Goal: Transaction & Acquisition: Purchase product/service

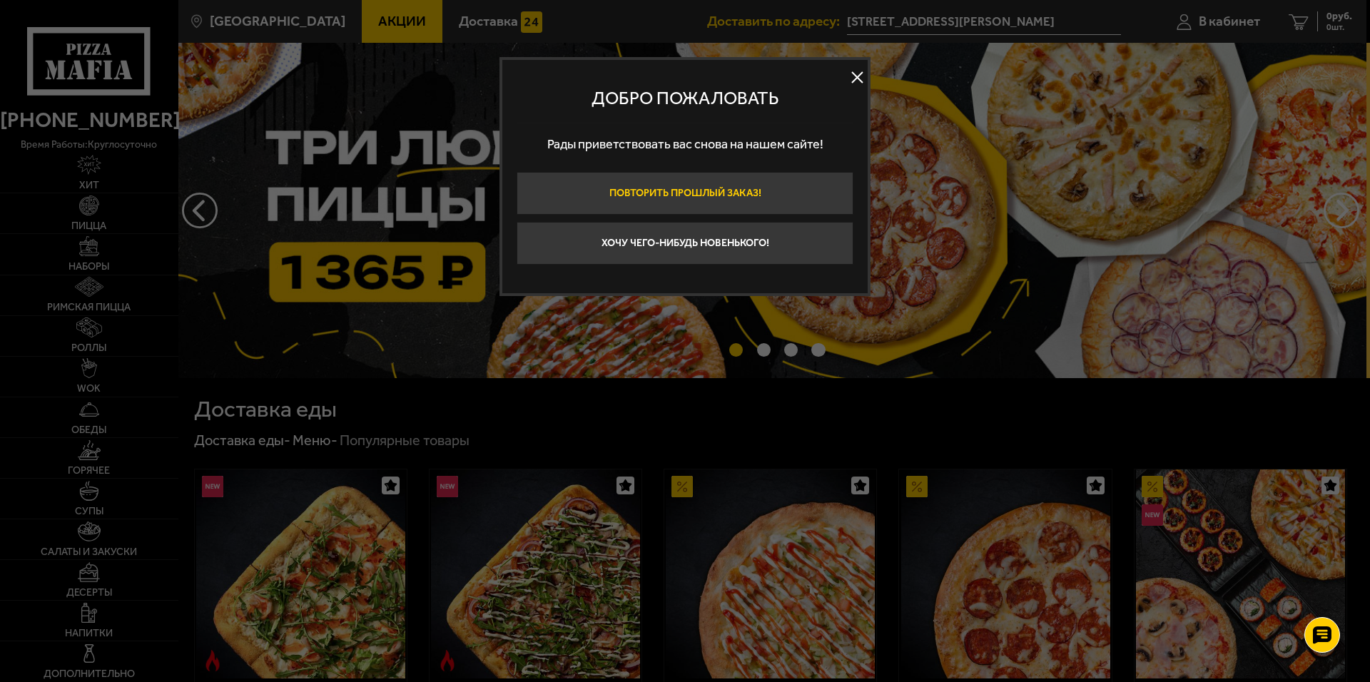
click at [704, 204] on button "Повторить прошлый заказ!" at bounding box center [685, 193] width 337 height 43
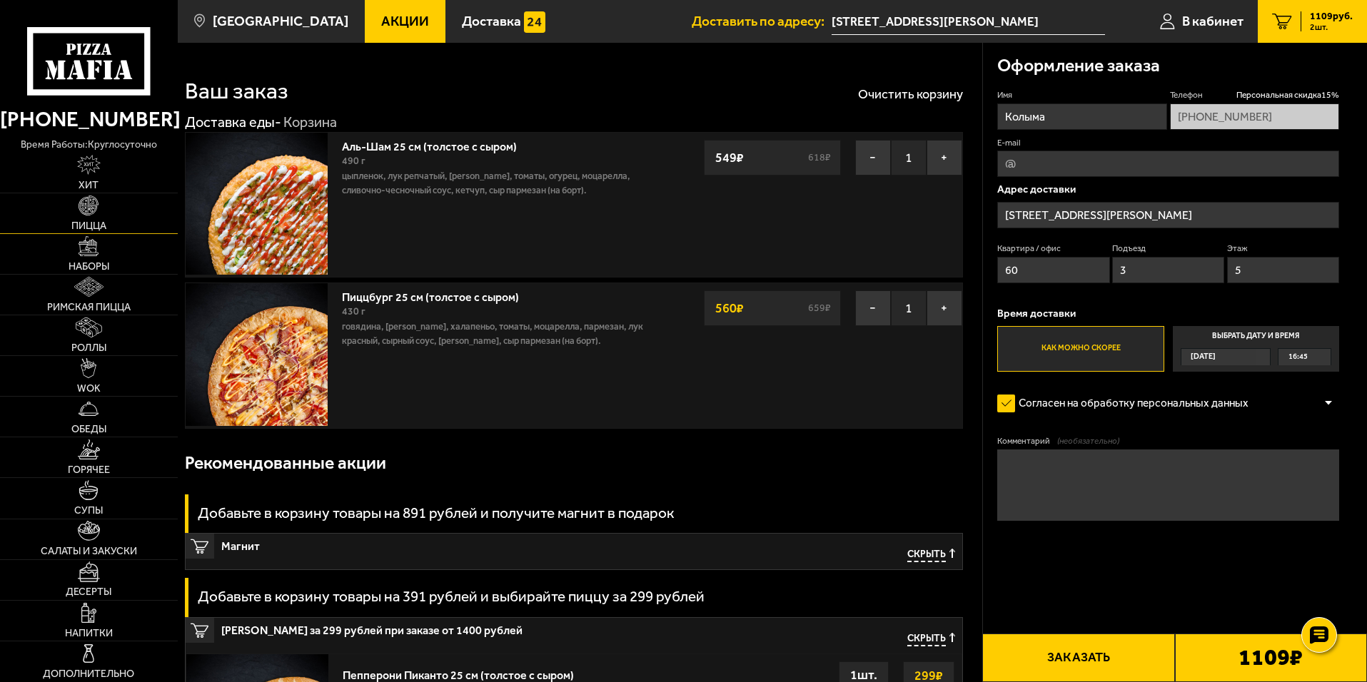
click at [96, 210] on img at bounding box center [89, 206] width 20 height 20
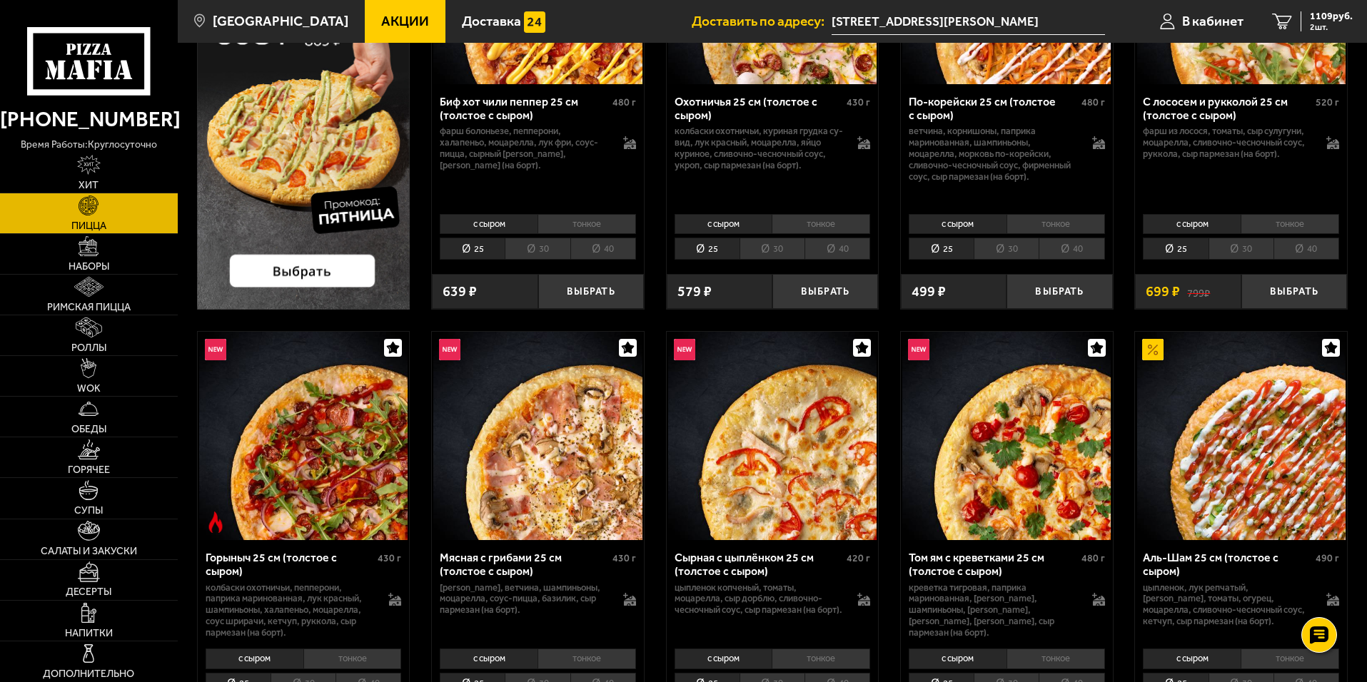
scroll to position [285, 0]
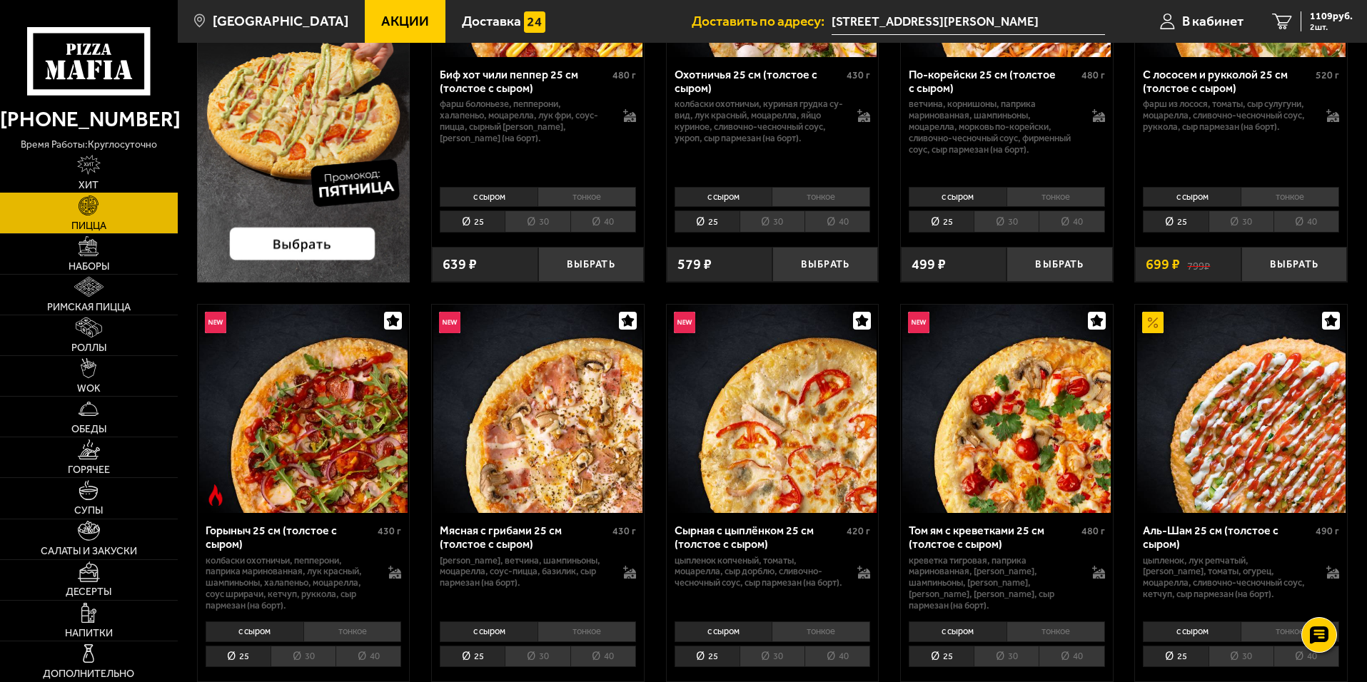
click at [118, 176] on link "Хит" at bounding box center [89, 173] width 178 height 40
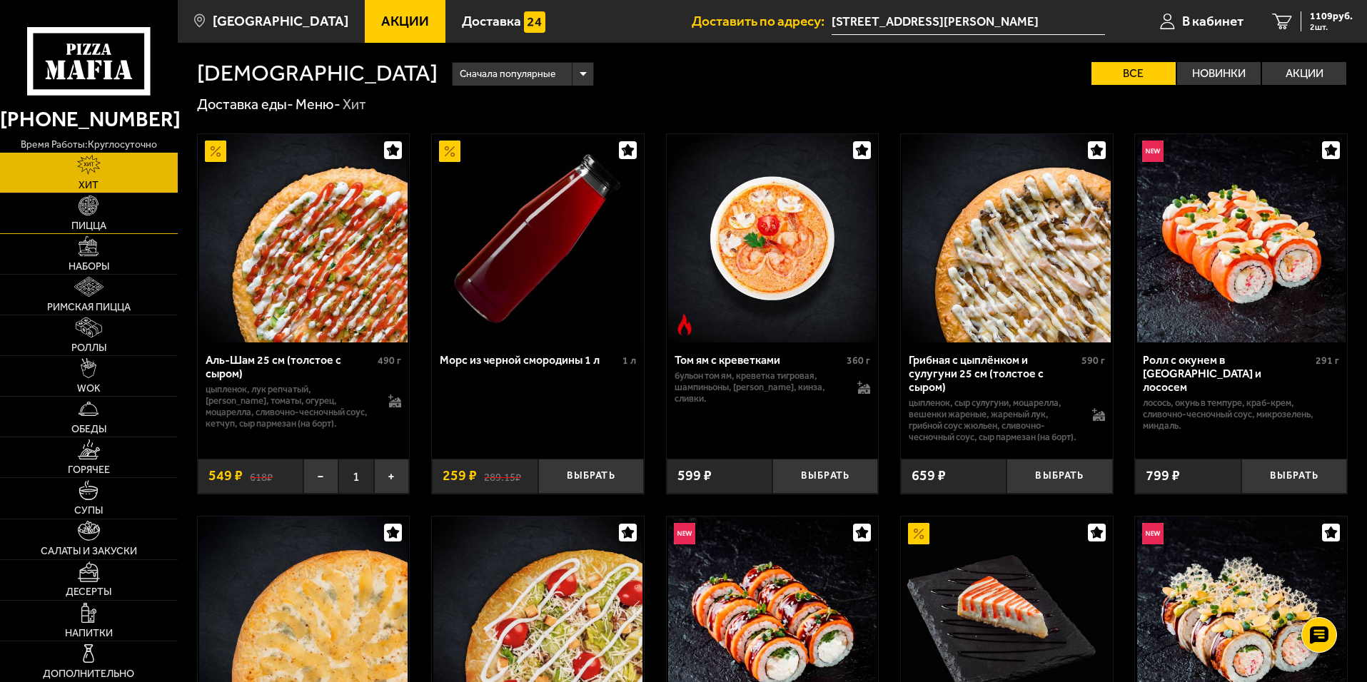
click at [95, 211] on img at bounding box center [89, 206] width 20 height 20
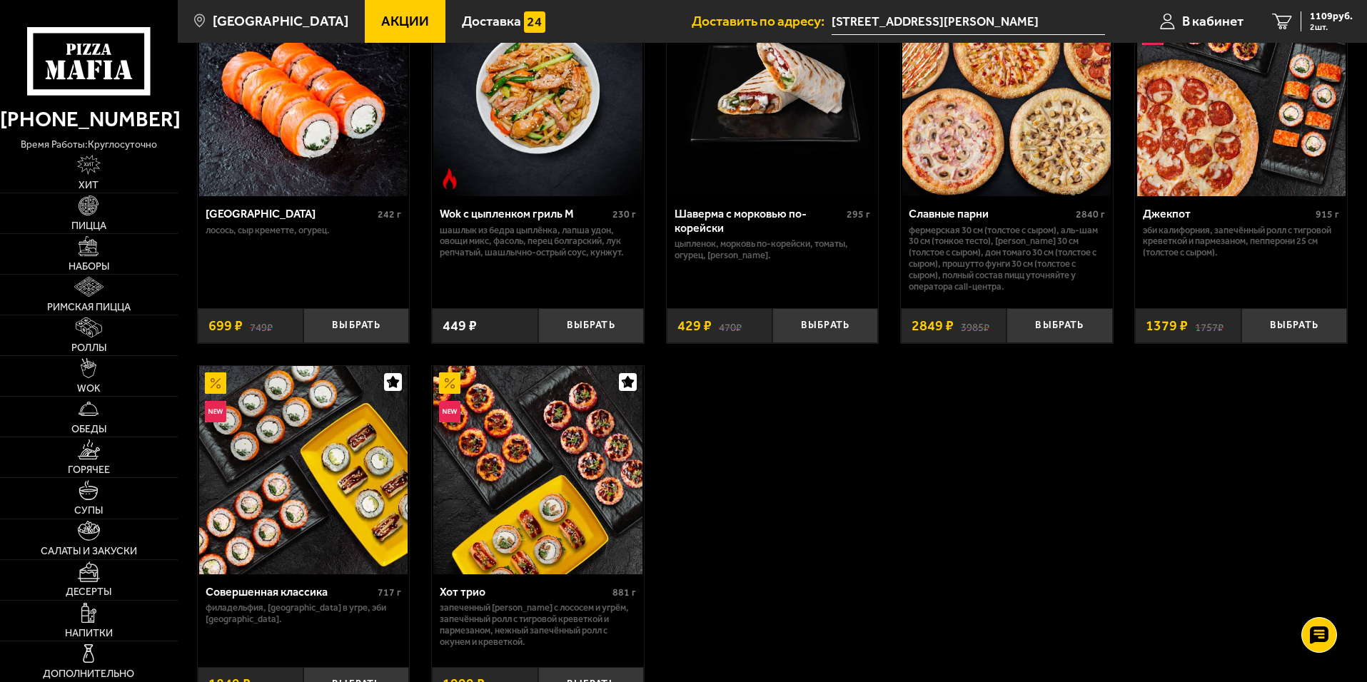
scroll to position [999, 0]
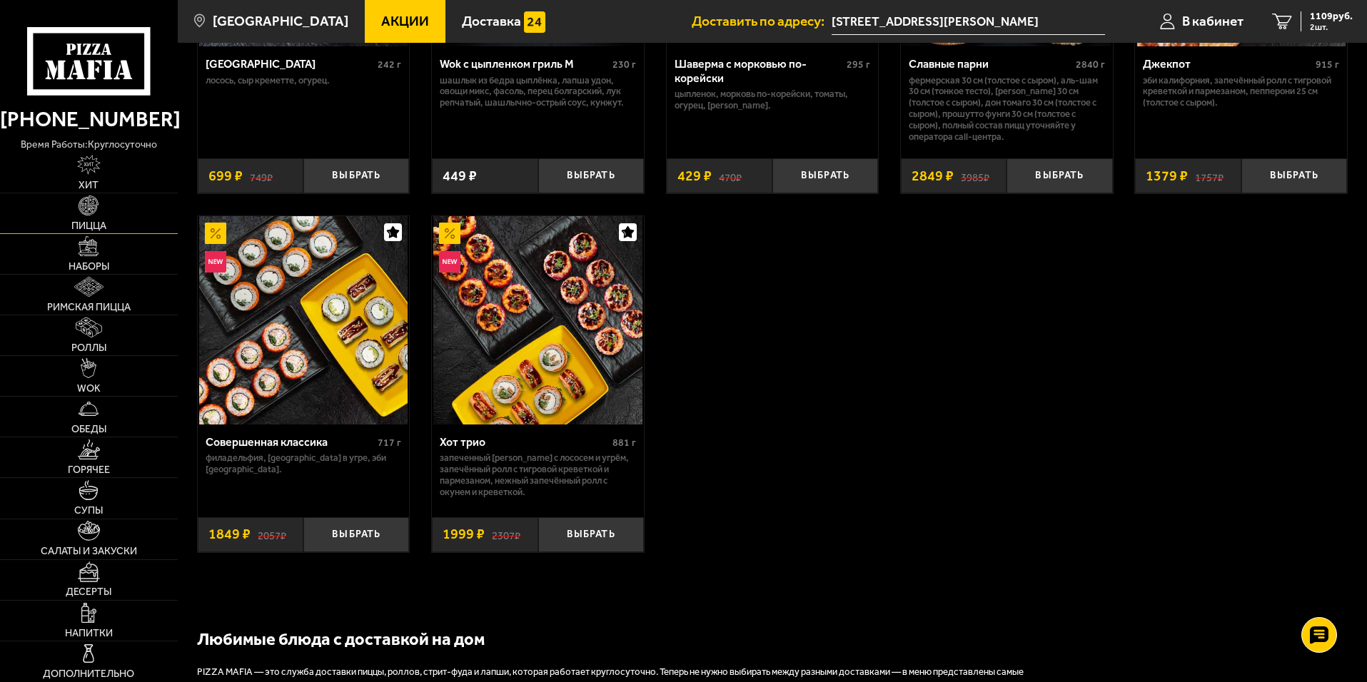
click at [131, 213] on link "Пицца" at bounding box center [89, 213] width 178 height 40
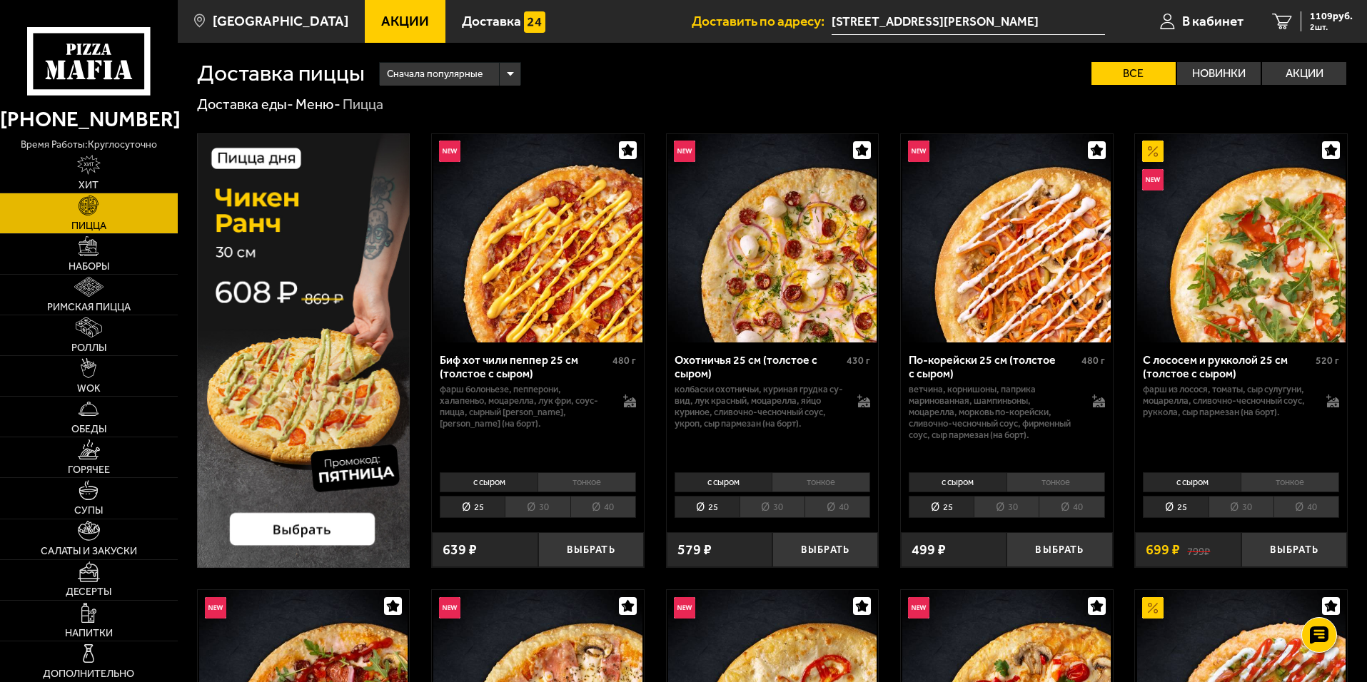
click at [515, 76] on div "Сначала популярные" at bounding box center [450, 74] width 141 height 23
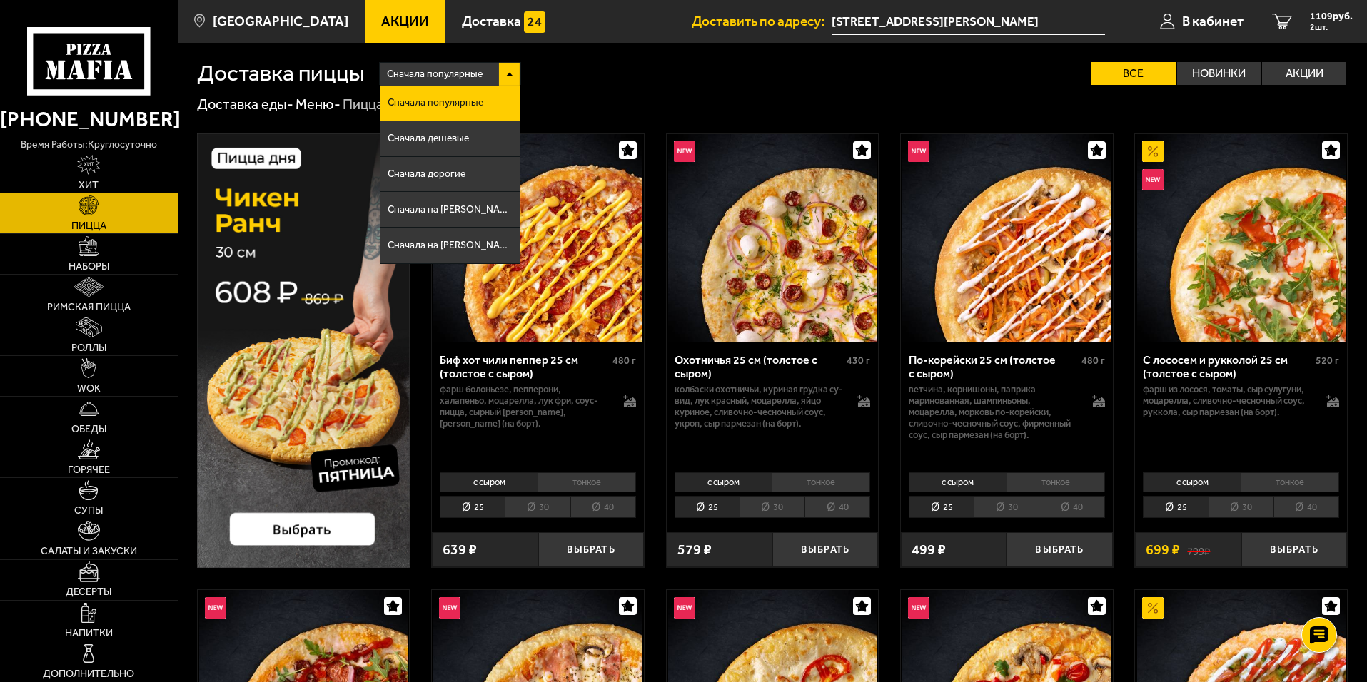
click at [515, 76] on div "Сначала популярные" at bounding box center [450, 74] width 141 height 23
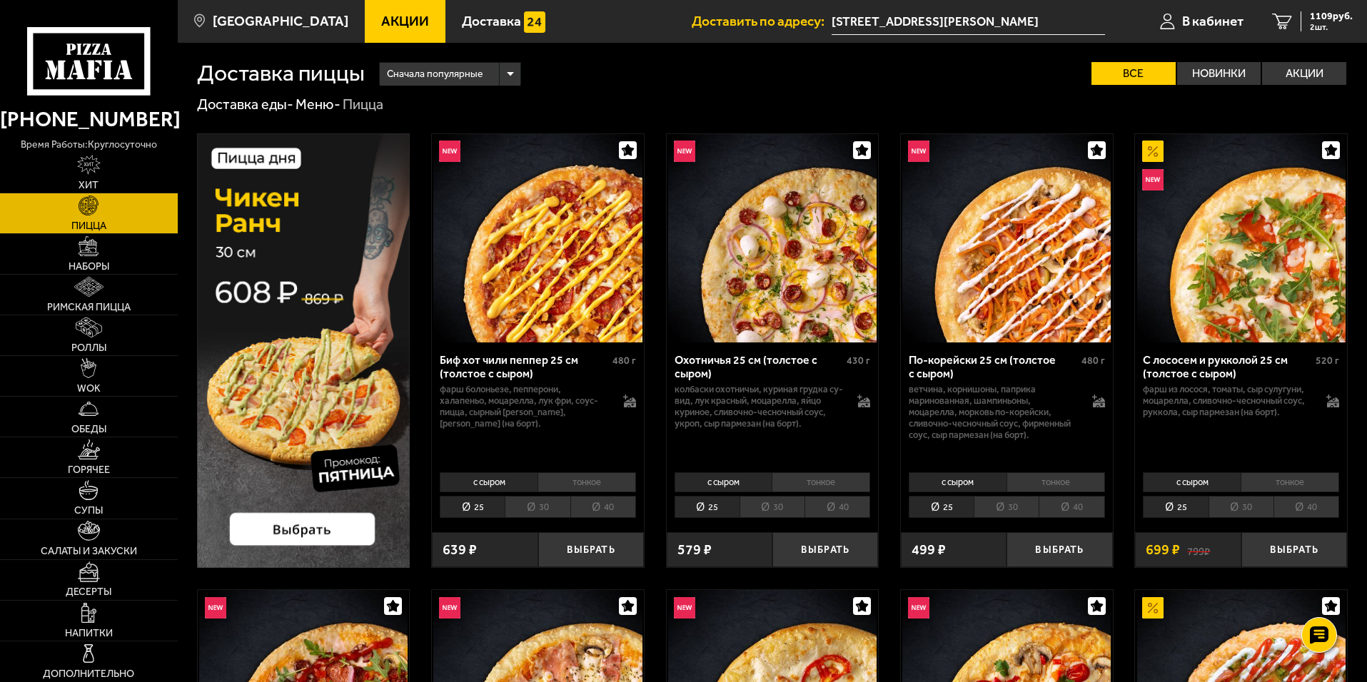
click at [490, 255] on img at bounding box center [537, 238] width 208 height 208
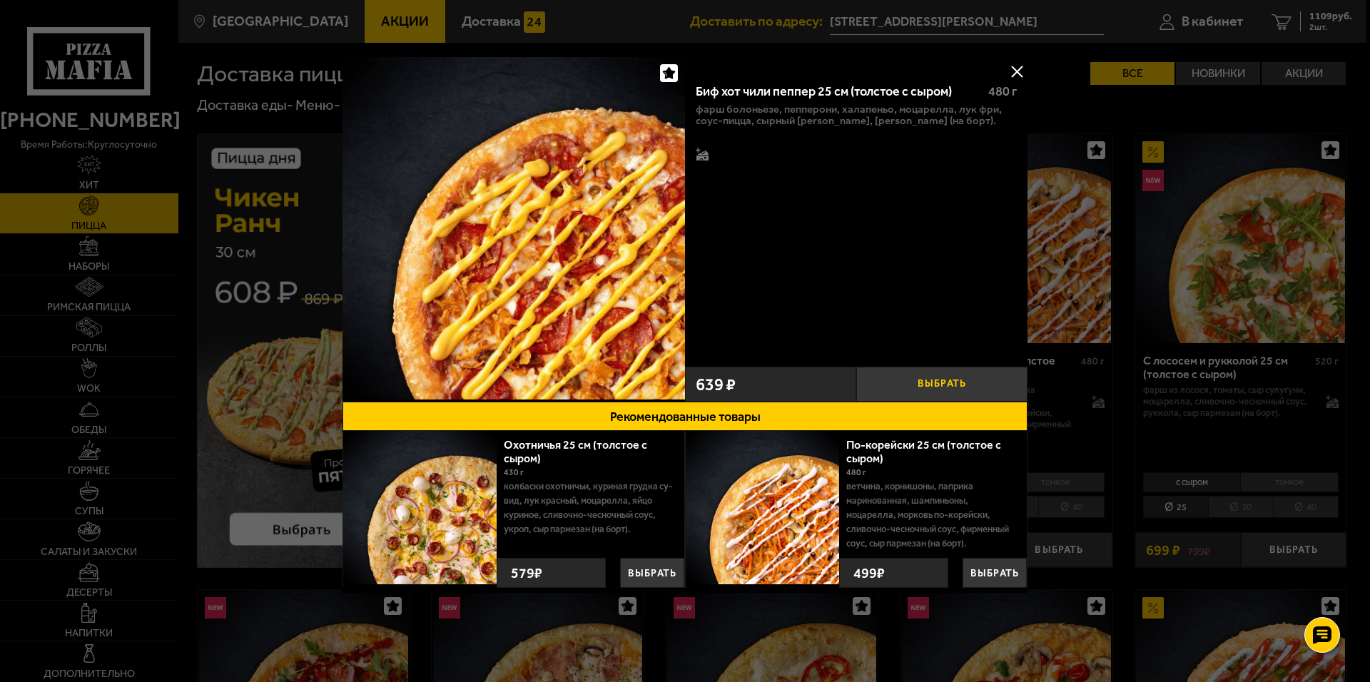
click at [910, 389] on button "Выбрать" at bounding box center [941, 384] width 171 height 35
click at [1009, 70] on button at bounding box center [1016, 71] width 21 height 21
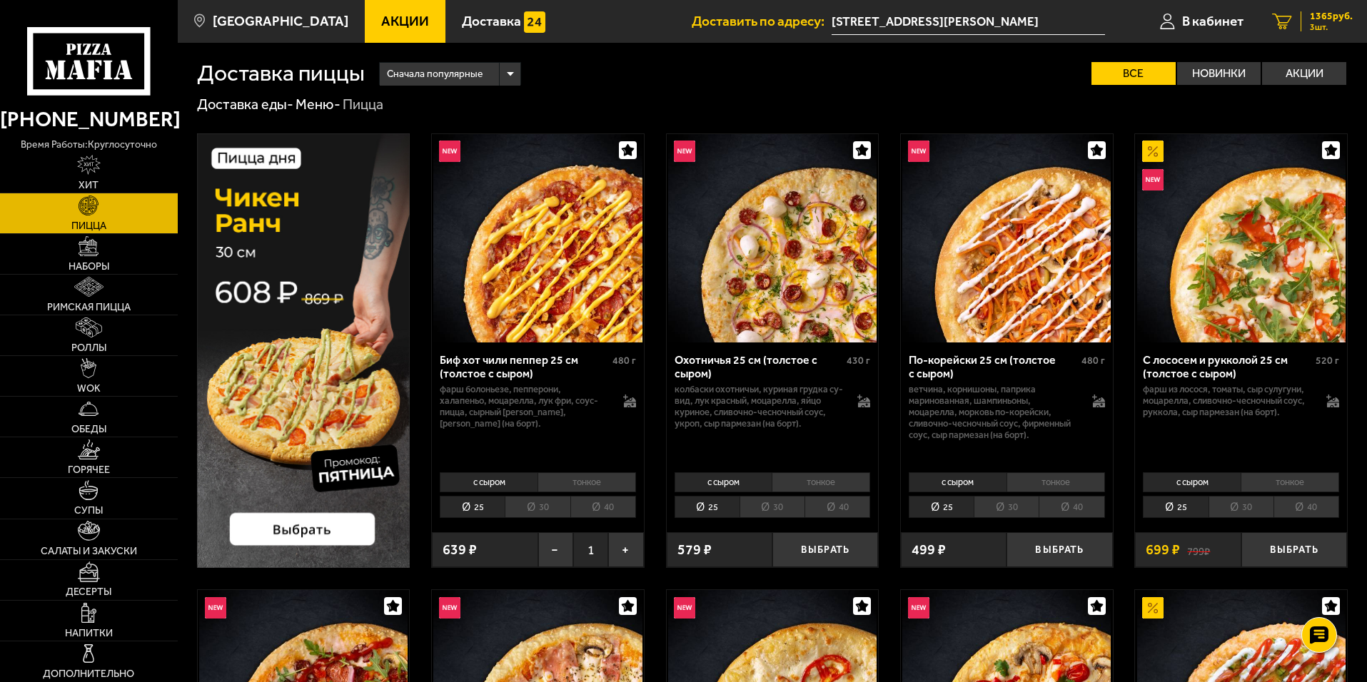
click at [1330, 28] on span "3 шт." at bounding box center [1331, 27] width 43 height 9
